Goal: Browse casually: Explore the website without a specific task or goal

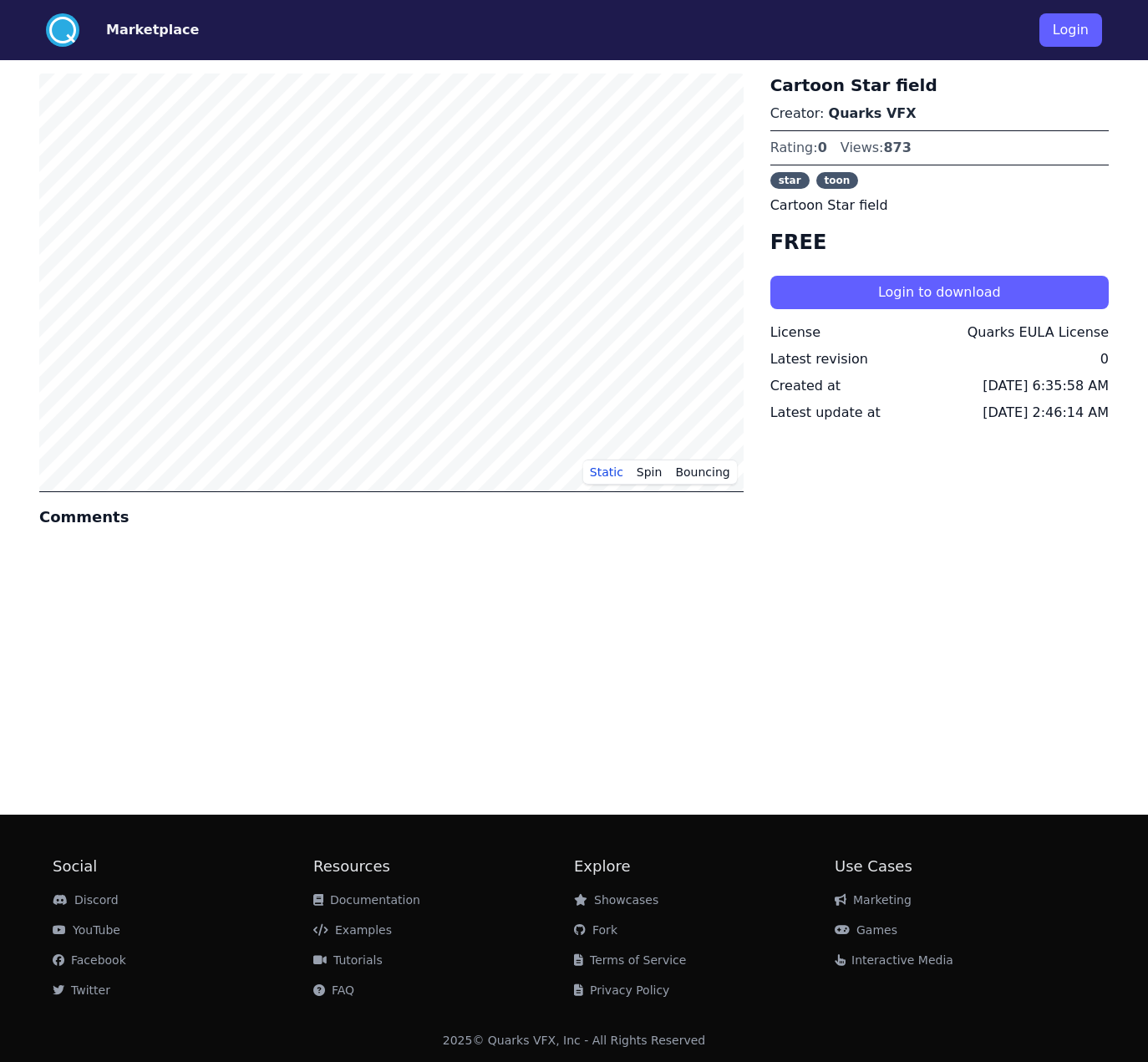
click at [834, 631] on div "Static Spin Bouncing Comments Cartoon Star field Creator: Quarks VFX Rating: 0 …" at bounding box center [574, 431] width 1070 height 742
click at [942, 632] on div "Static Spin Bouncing Comments Cartoon Star field Creator: Quarks VFX Rating: 0 …" at bounding box center [574, 431] width 1070 height 742
